Goal: Task Accomplishment & Management: Manage account settings

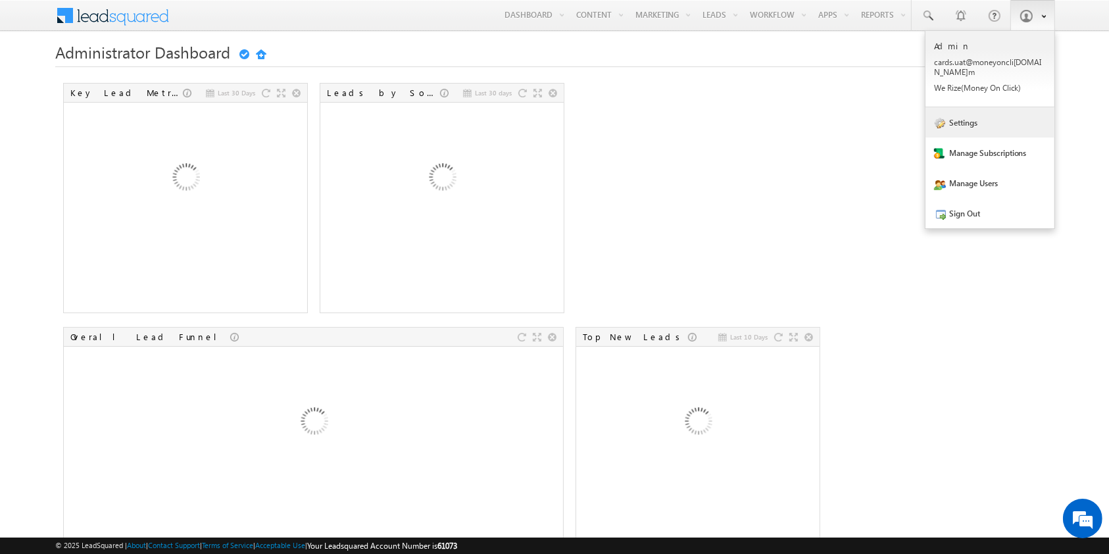
click at [987, 120] on link "Settings" at bounding box center [990, 122] width 129 height 30
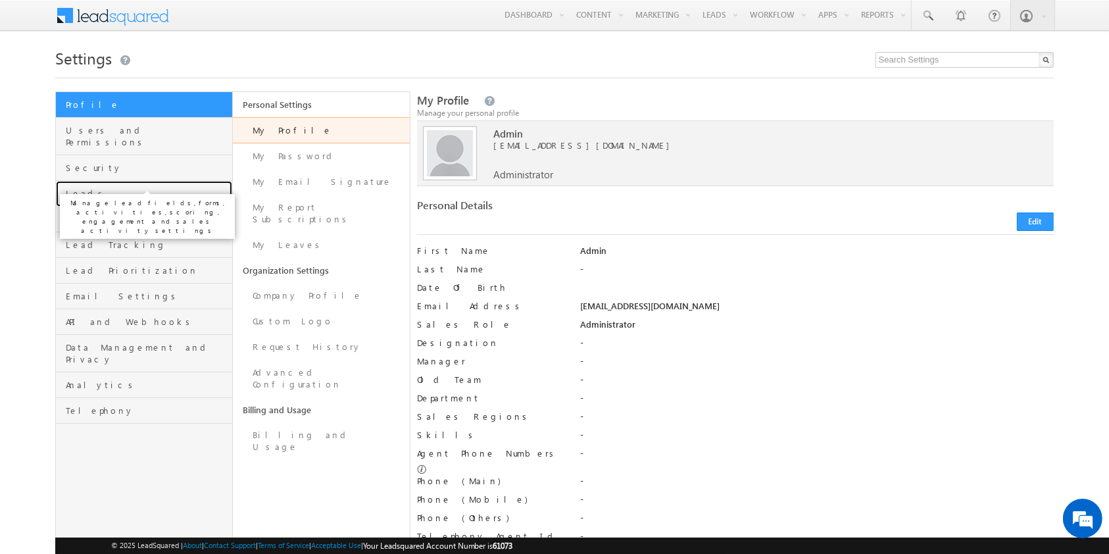
click at [132, 188] on span "Leads" at bounding box center [147, 194] width 163 height 12
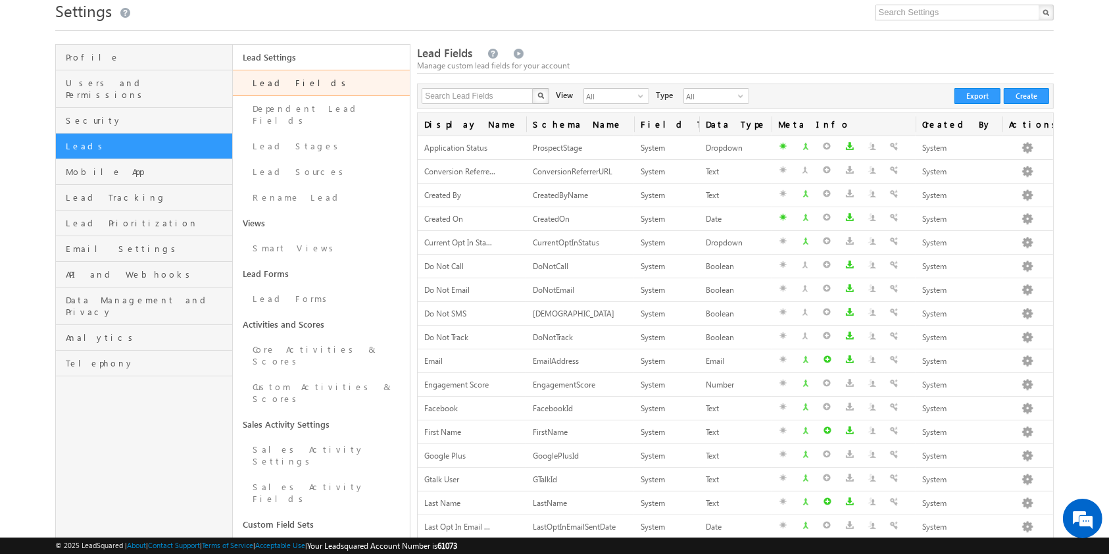
scroll to position [1, 0]
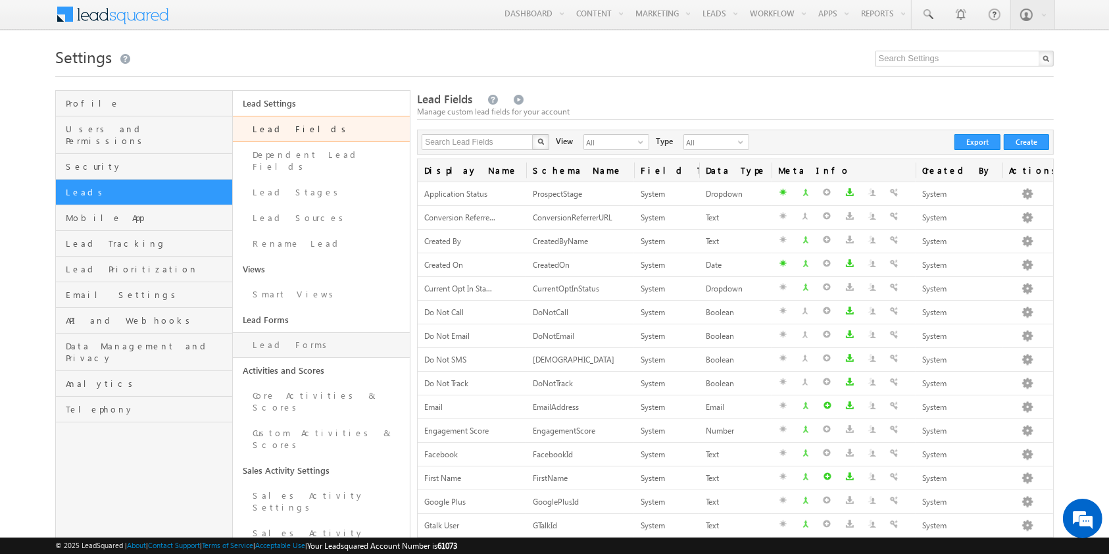
click at [311, 335] on link "Lead Forms" at bounding box center [321, 345] width 177 height 26
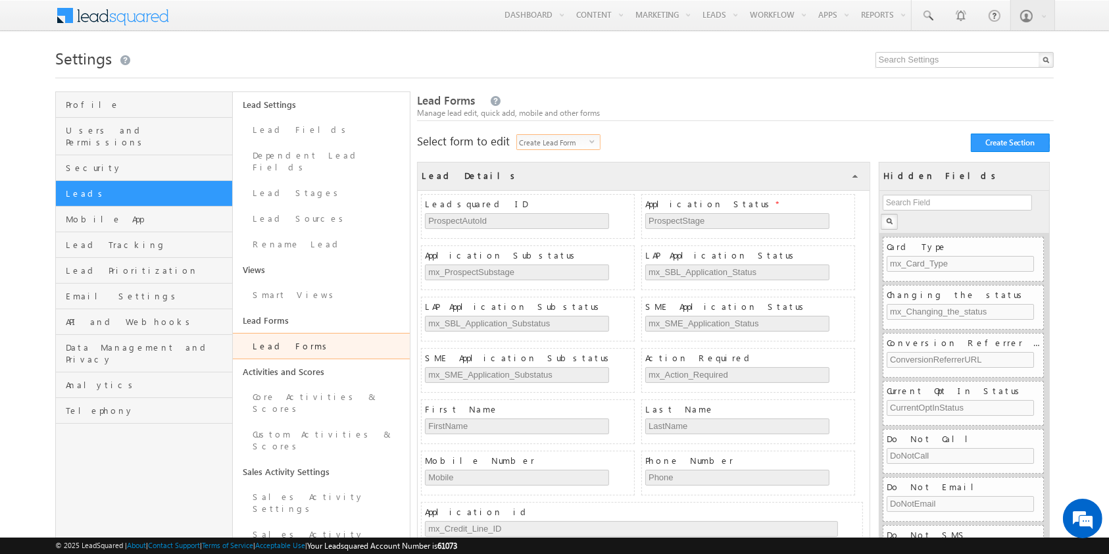
click at [579, 143] on span "Create Lead Form" at bounding box center [553, 142] width 72 height 14
click at [570, 210] on li "Lead vCard" at bounding box center [560, 209] width 83 height 13
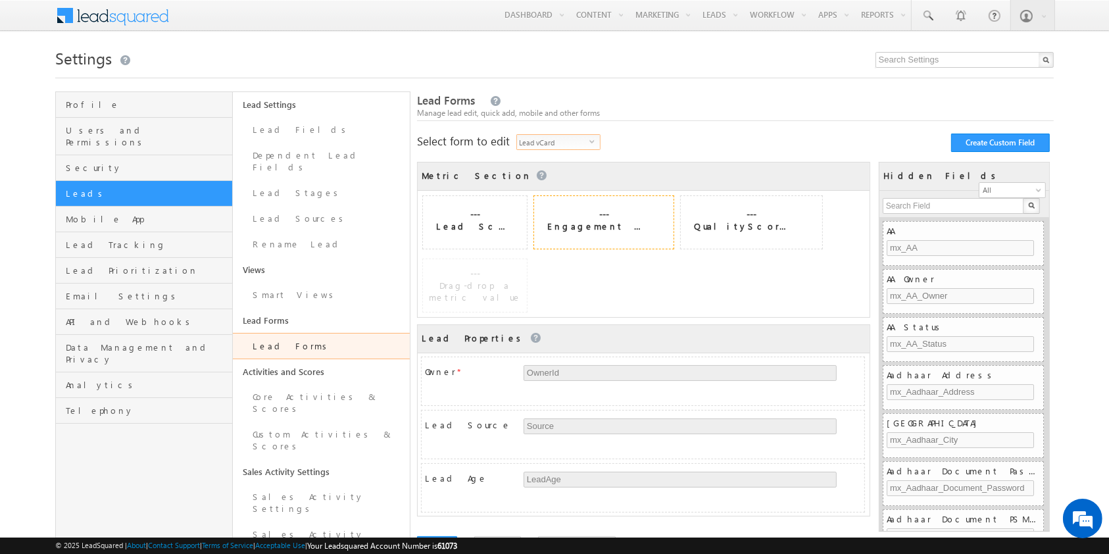
click at [570, 210] on span "---" at bounding box center [603, 215] width 139 height 12
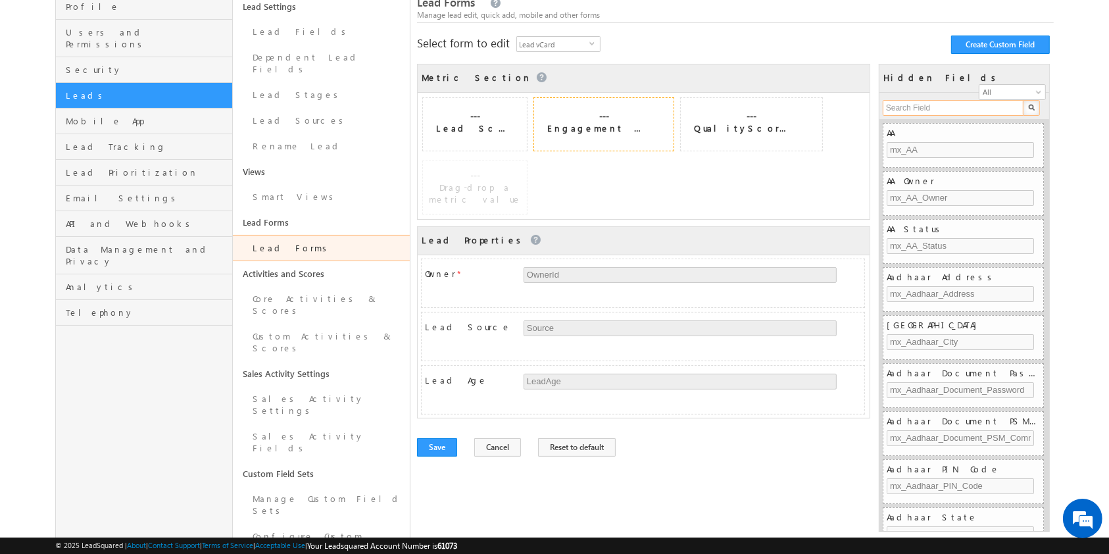
click at [948, 103] on input "text" at bounding box center [954, 108] width 142 height 16
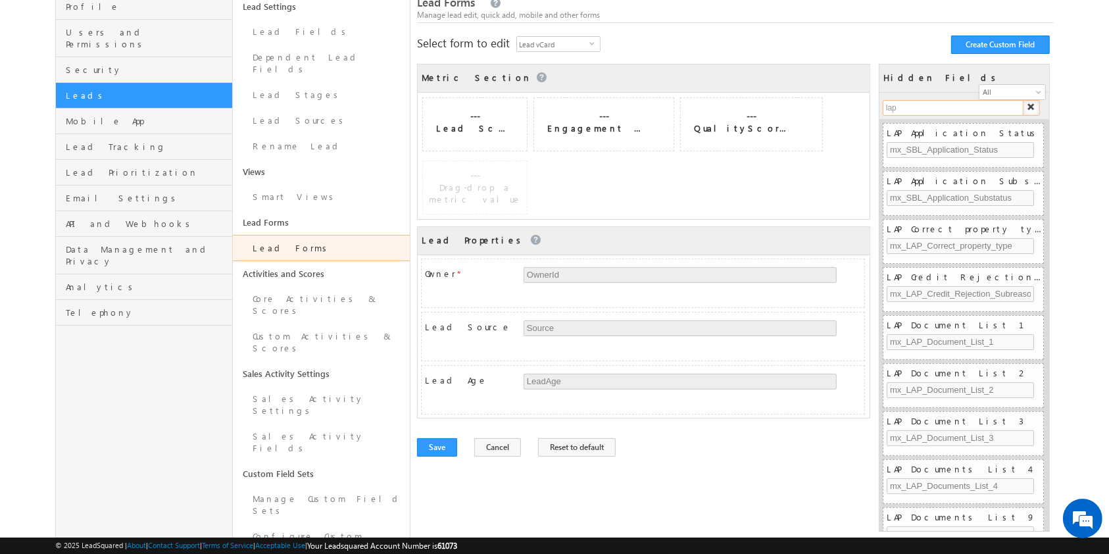
type input "lap"
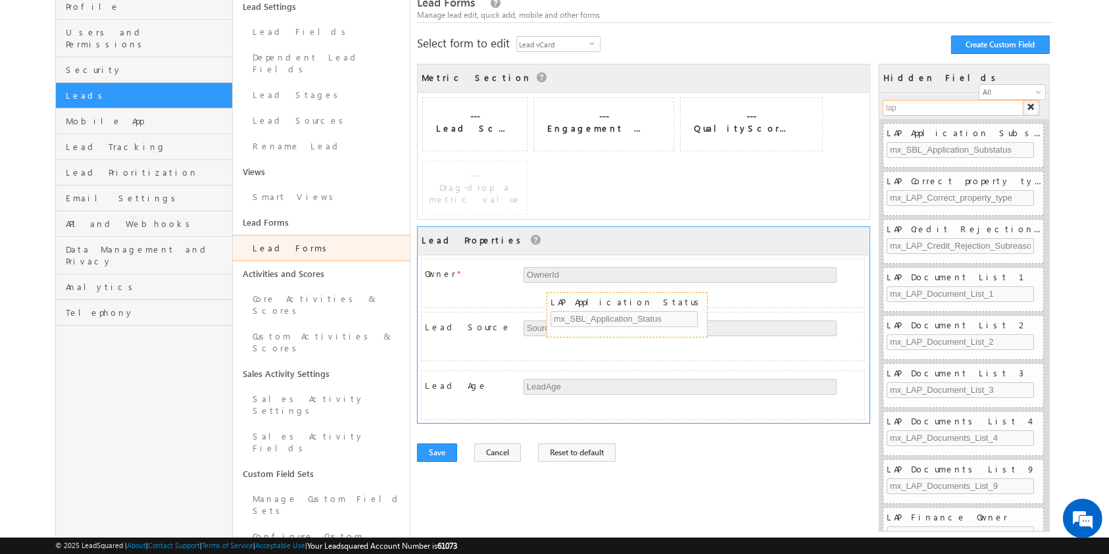
drag, startPoint x: 942, startPoint y: 130, endPoint x: 605, endPoint y: 303, distance: 378.4
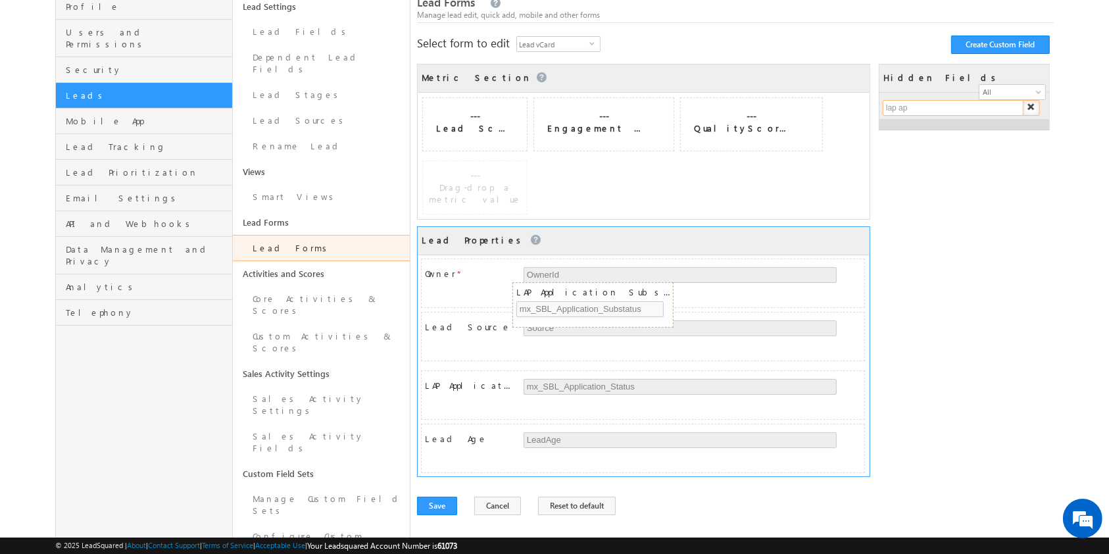
drag, startPoint x: 939, startPoint y: 127, endPoint x: 568, endPoint y: 290, distance: 405.1
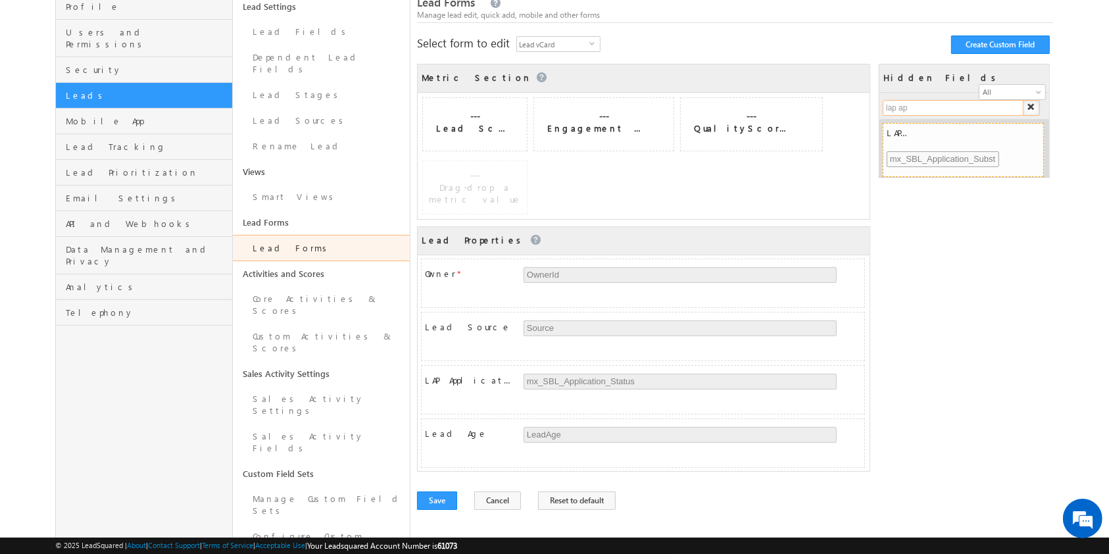
type input "lap ap"
drag, startPoint x: 951, startPoint y: 141, endPoint x: 888, endPoint y: 145, distance: 63.9
click at [888, 145] on div "LAP Application Substatus mx_SBL_Application_Substatus" at bounding box center [965, 150] width 157 height 53
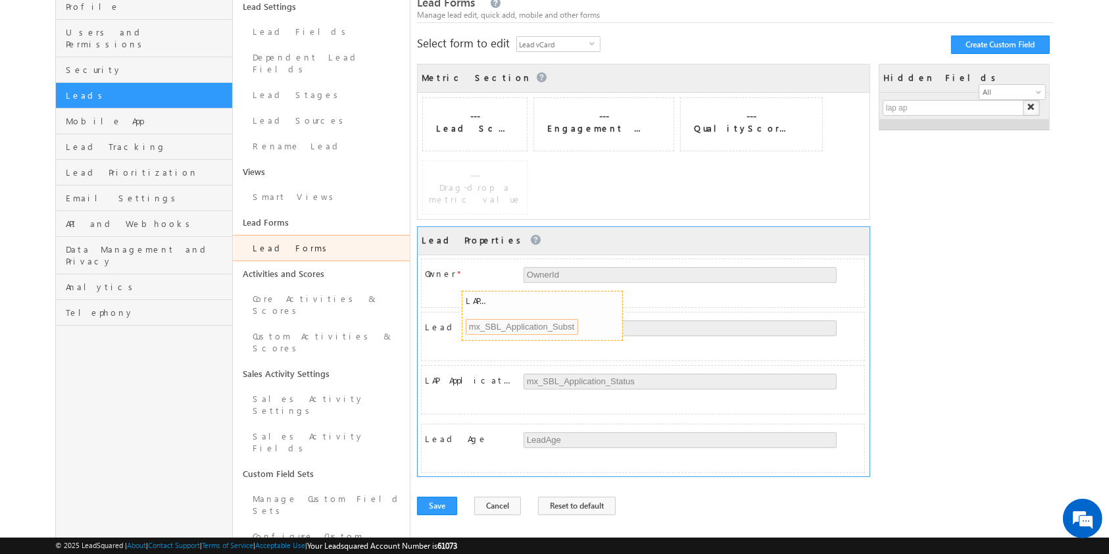
drag, startPoint x: 890, startPoint y: 144, endPoint x: 465, endPoint y: 315, distance: 458.2
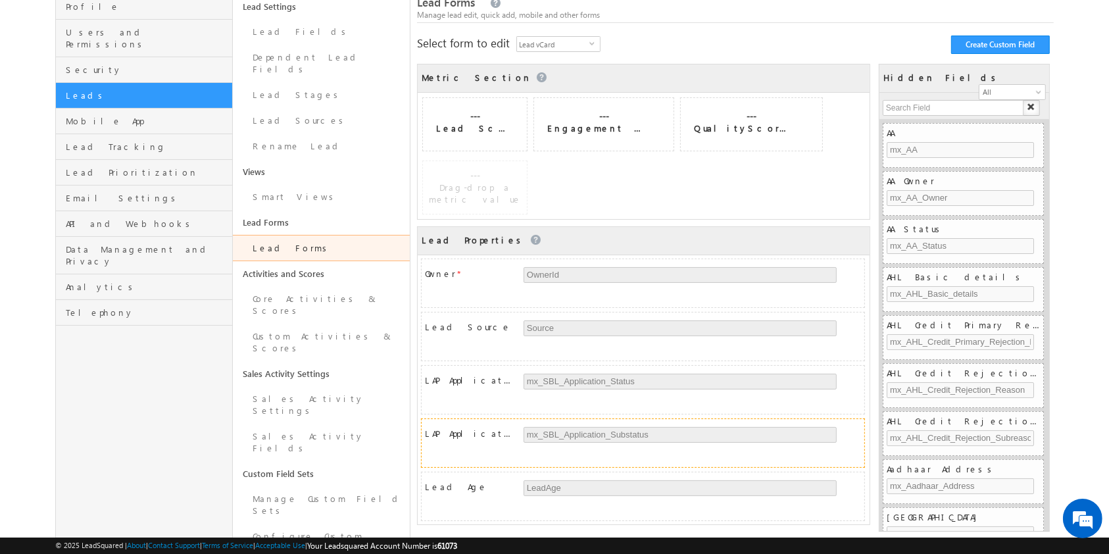
click at [758, 422] on div "Lead Forms Manage lead edit, quick add, mobile and other forms Select form to e…" at bounding box center [735, 372] width 636 height 758
click at [436, 545] on button "Save" at bounding box center [437, 554] width 40 height 18
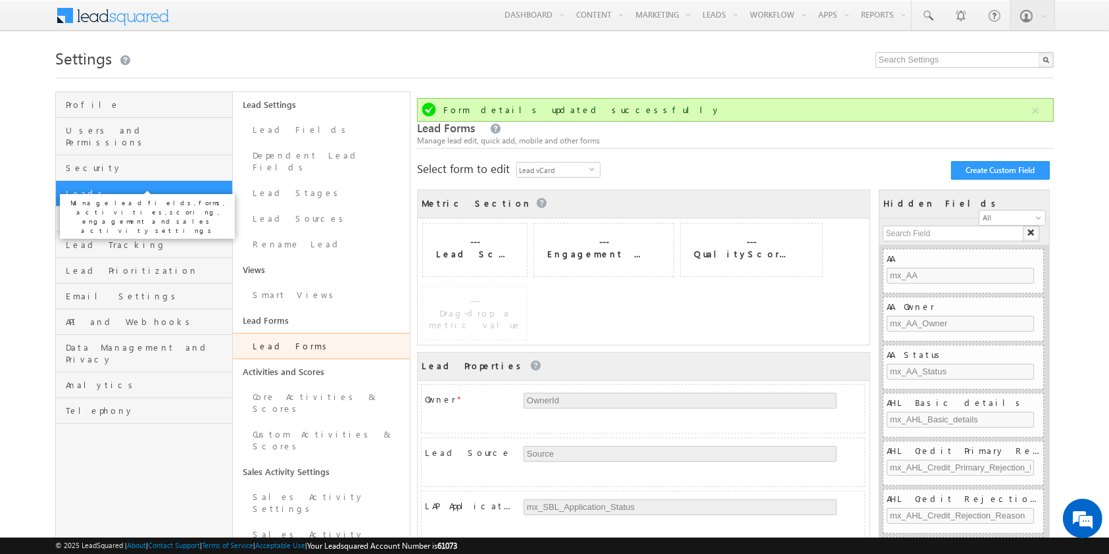
click at [163, 188] on span "Leads" at bounding box center [147, 194] width 163 height 12
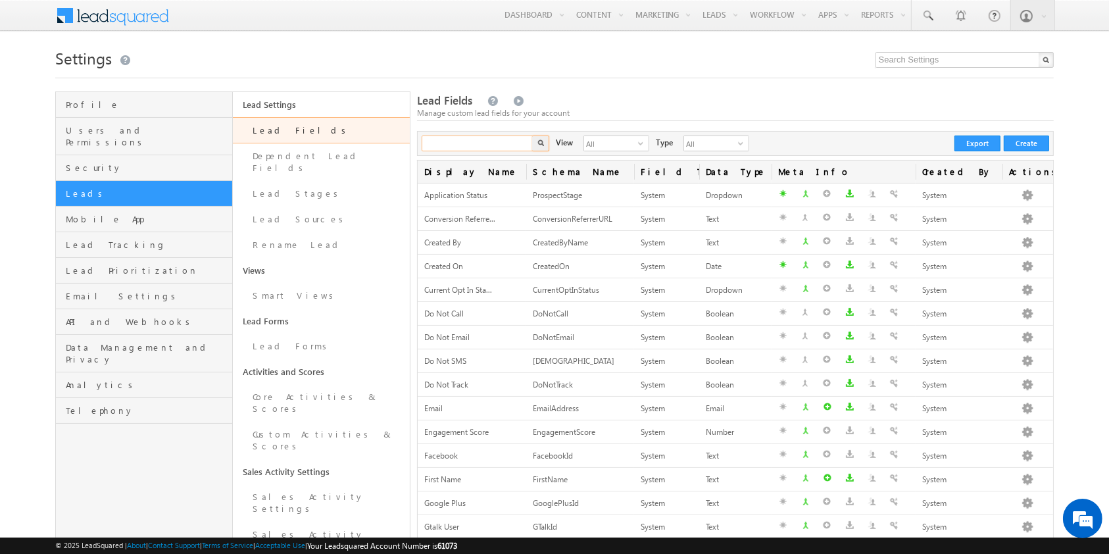
click at [492, 145] on input "text" at bounding box center [478, 144] width 113 height 16
type input "d1 name"
click at [532, 136] on button "button" at bounding box center [540, 144] width 17 height 16
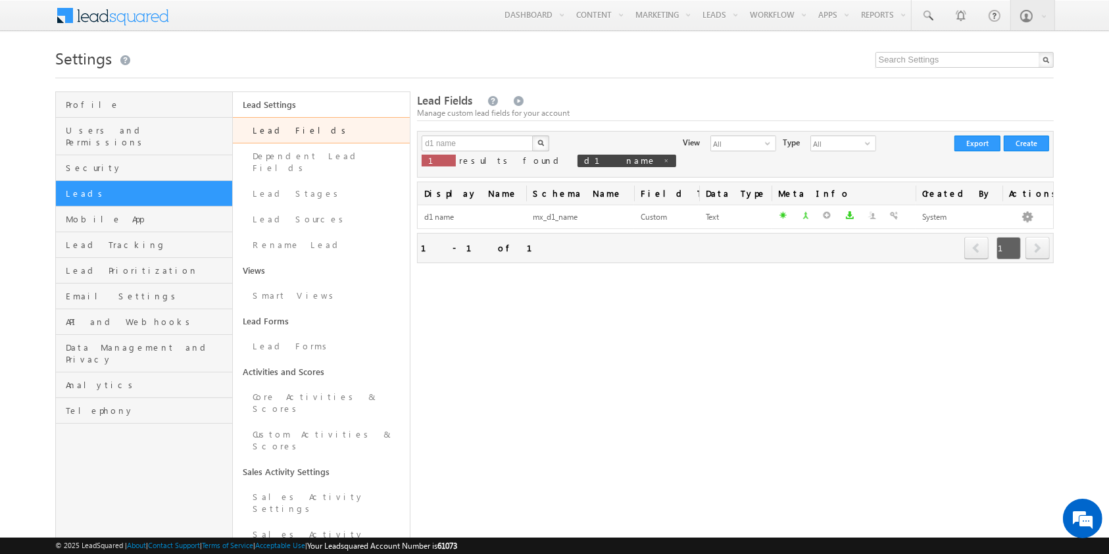
click at [669, 364] on div "Lead Fields Manage custom lead fields for your account d1 name X 1 results foun…" at bounding box center [735, 470] width 636 height 758
click at [925, 382] on div "Lead Fields Manage custom lead fields for your account d1 name X 1 results foun…" at bounding box center [735, 470] width 636 height 758
